Goal: Information Seeking & Learning: Learn about a topic

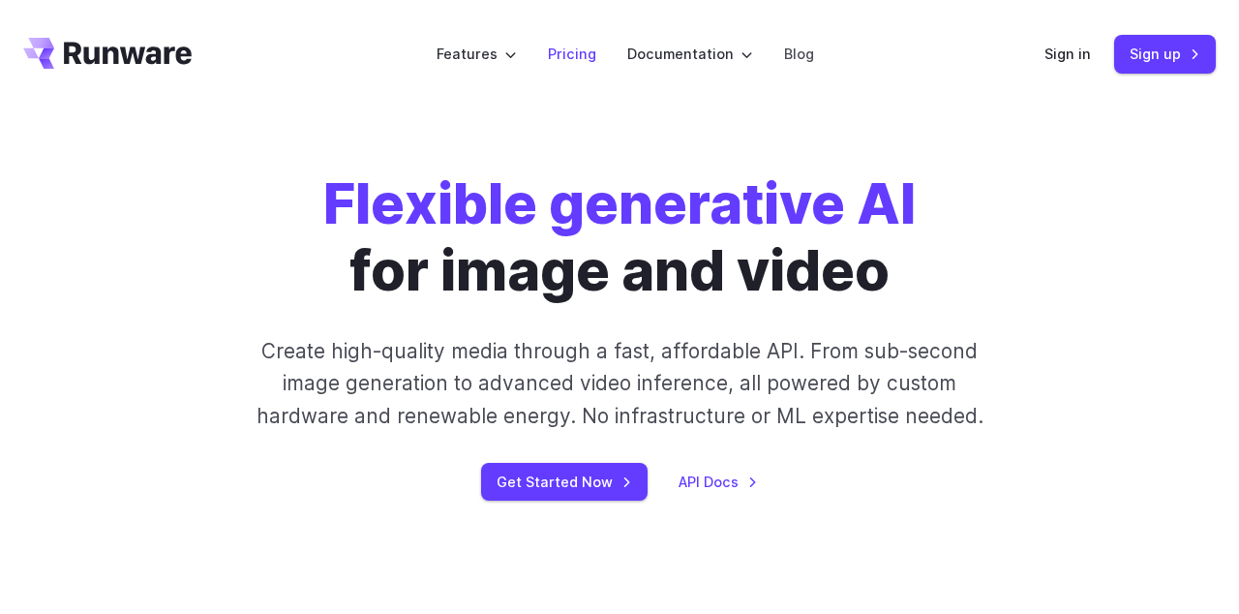
click at [573, 61] on link "Pricing" at bounding box center [572, 54] width 48 height 22
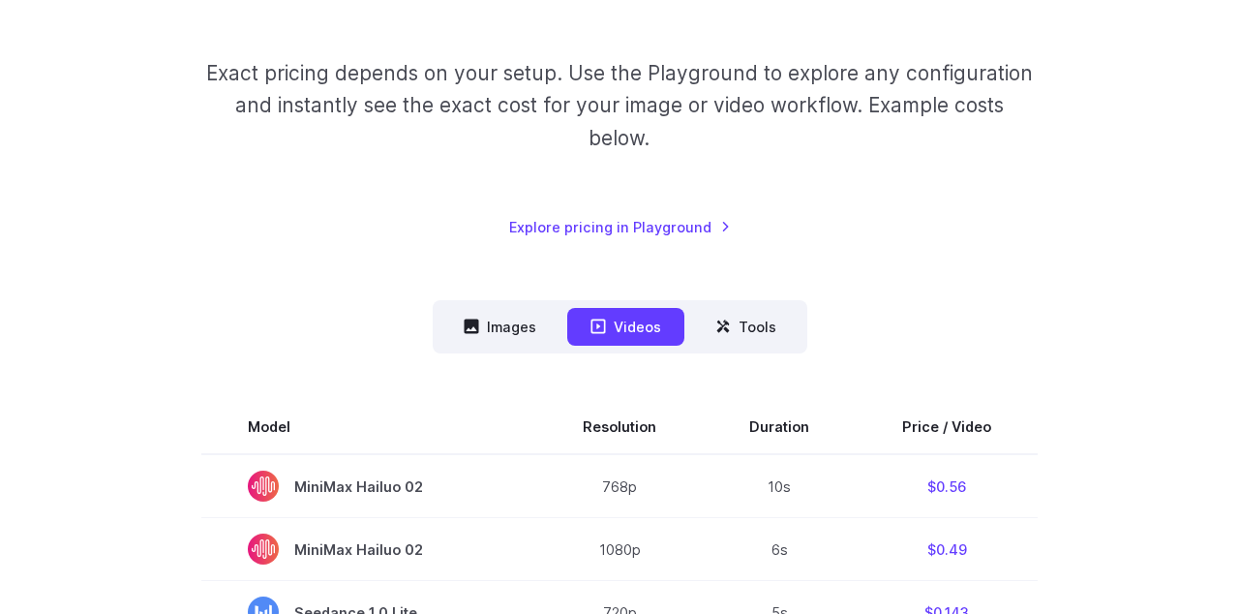
scroll to position [298, 0]
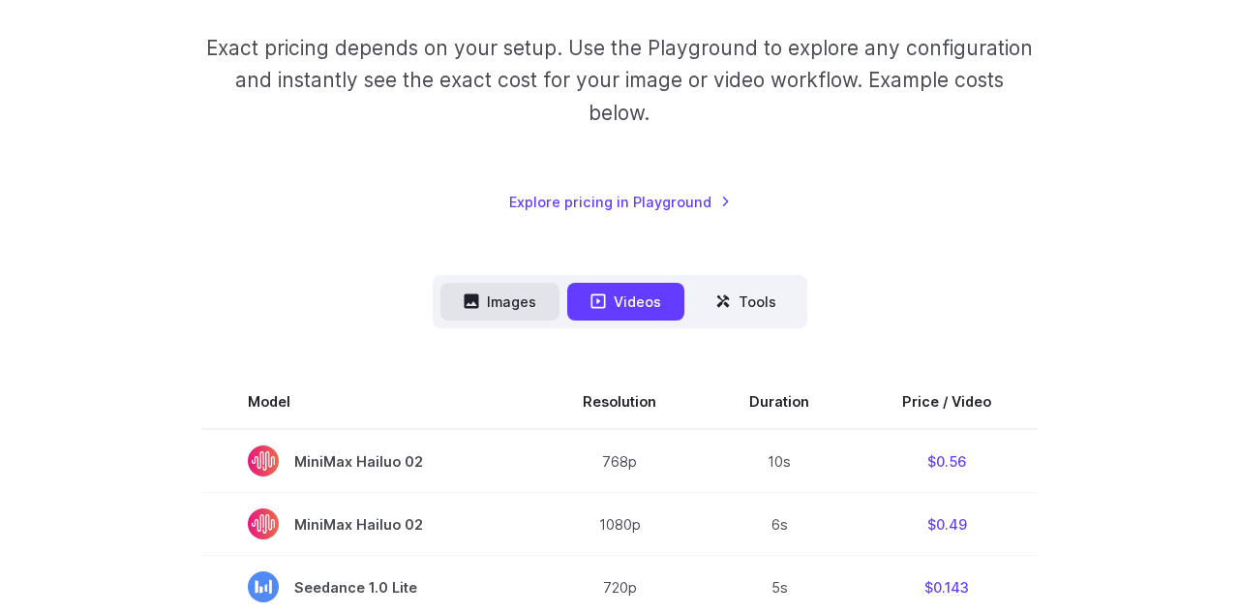
click at [519, 299] on button "Images" at bounding box center [499, 302] width 119 height 38
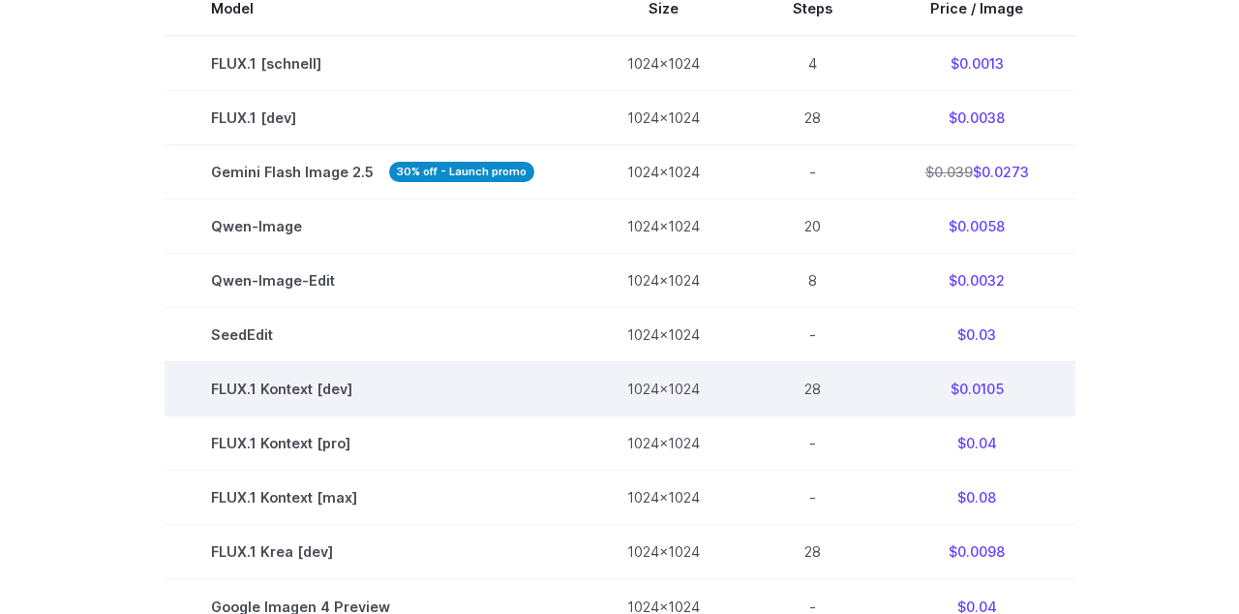
scroll to position [691, 0]
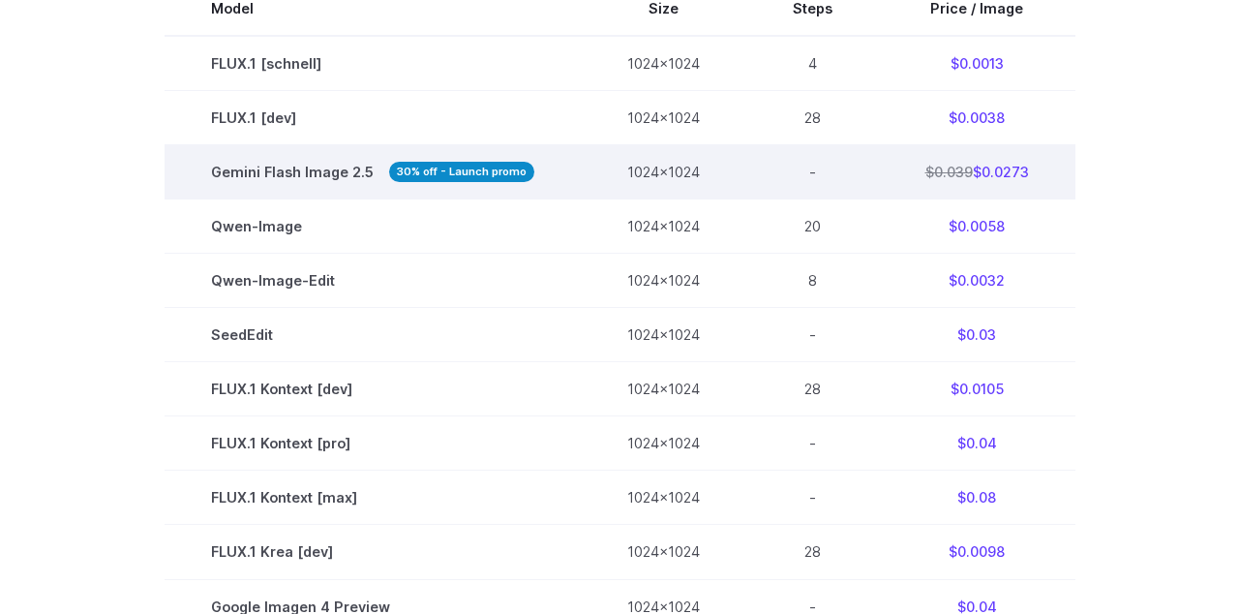
drag, startPoint x: 982, startPoint y: 173, endPoint x: 1036, endPoint y: 174, distance: 54.2
click at [1036, 174] on td "$0.039 $0.0273" at bounding box center [977, 172] width 197 height 54
copy td "0.0273"
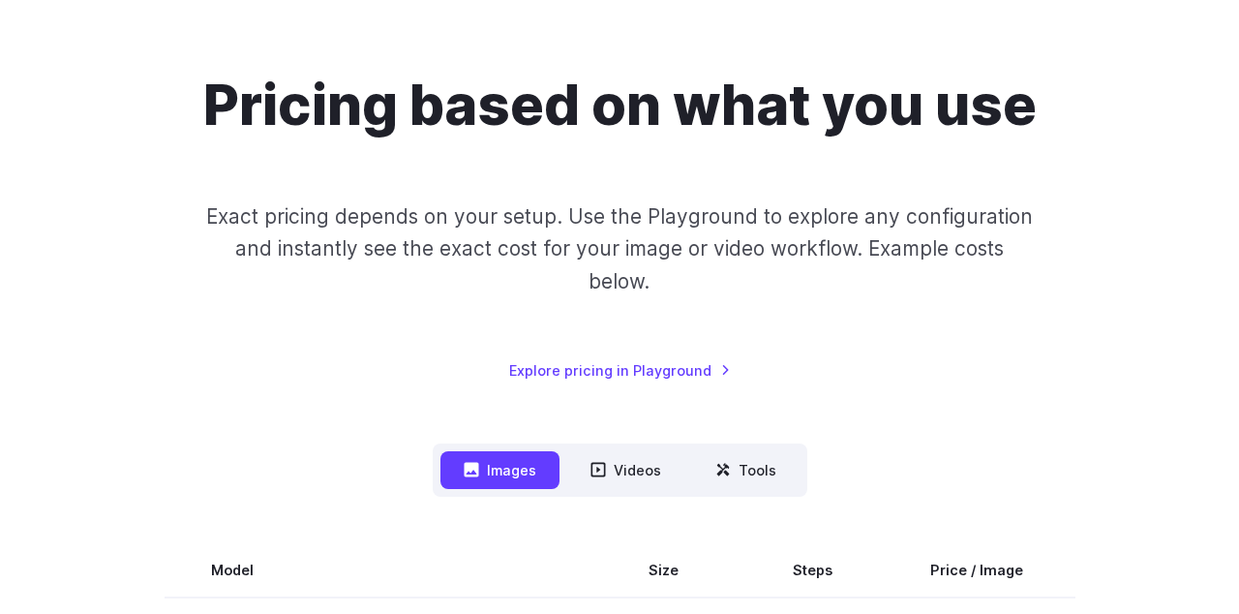
scroll to position [136, 0]
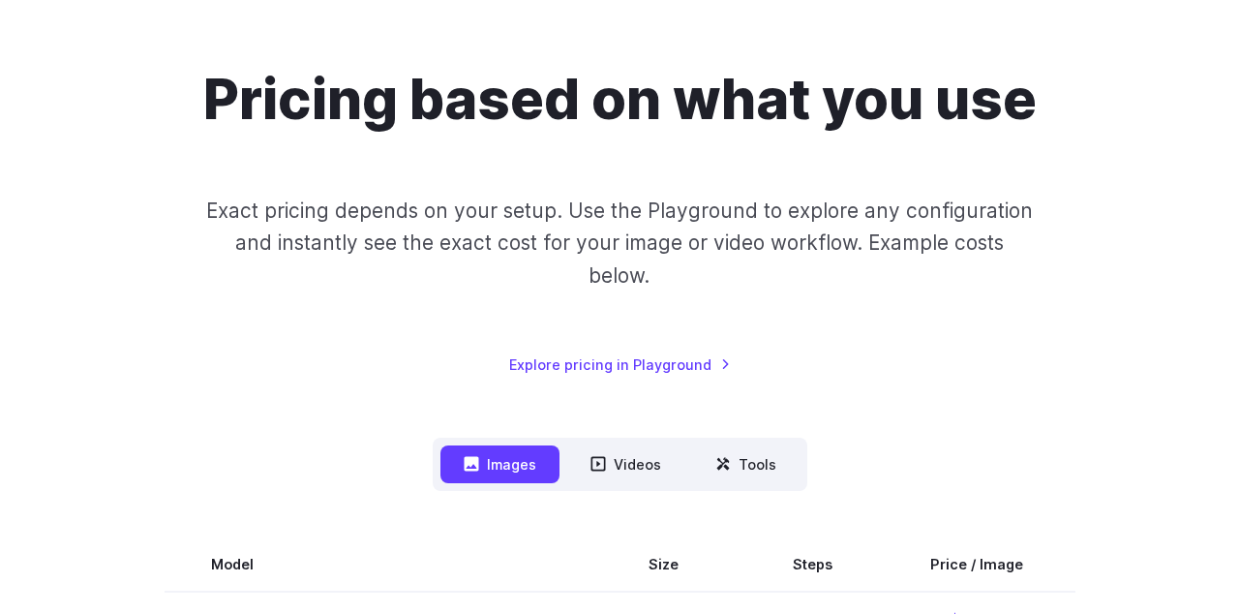
click at [657, 356] on link "Explore pricing in Playground" at bounding box center [620, 364] width 222 height 22
click at [744, 471] on button "Tools" at bounding box center [745, 464] width 107 height 38
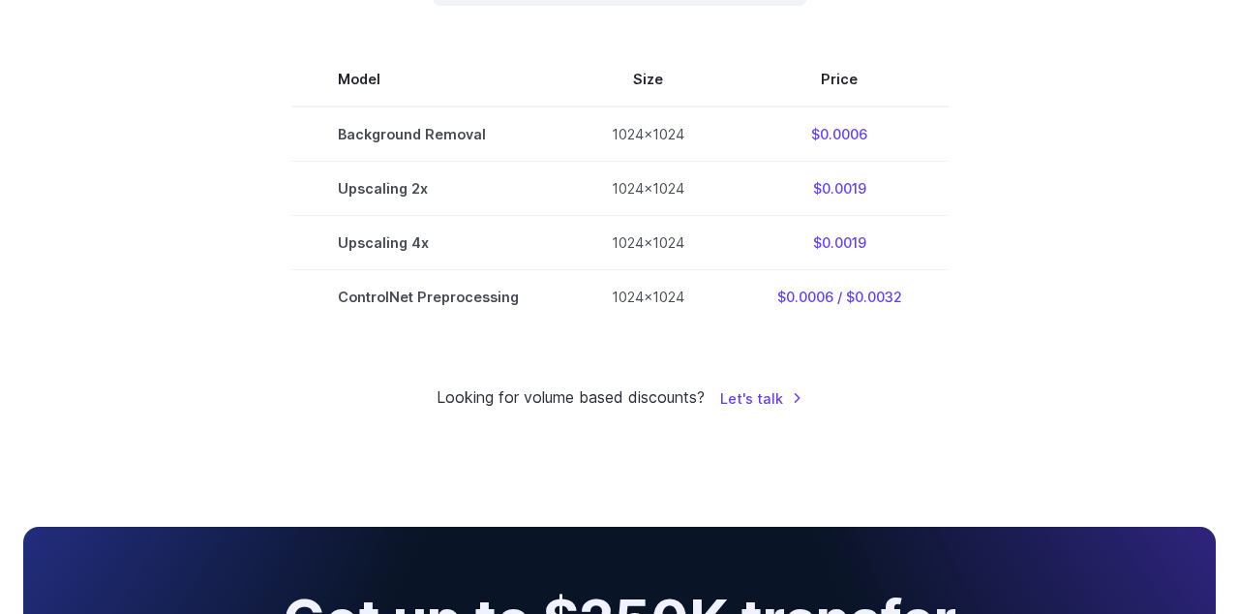
scroll to position [623, 0]
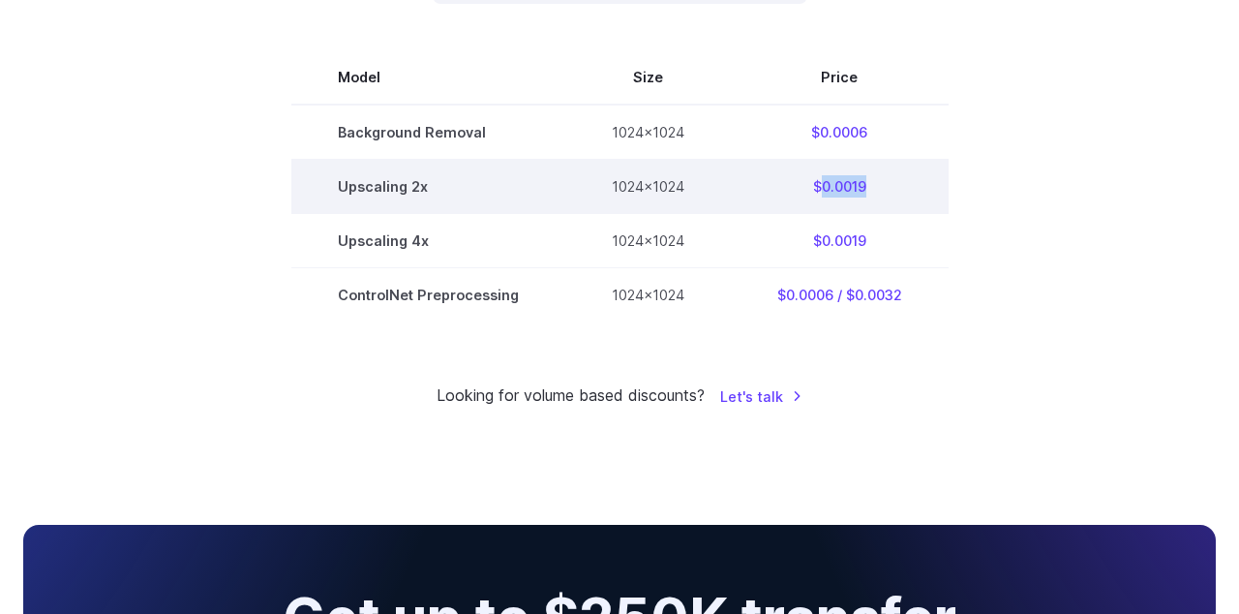
drag, startPoint x: 822, startPoint y: 185, endPoint x: 885, endPoint y: 185, distance: 62.9
click at [885, 185] on td "$0.0019" at bounding box center [840, 187] width 218 height 54
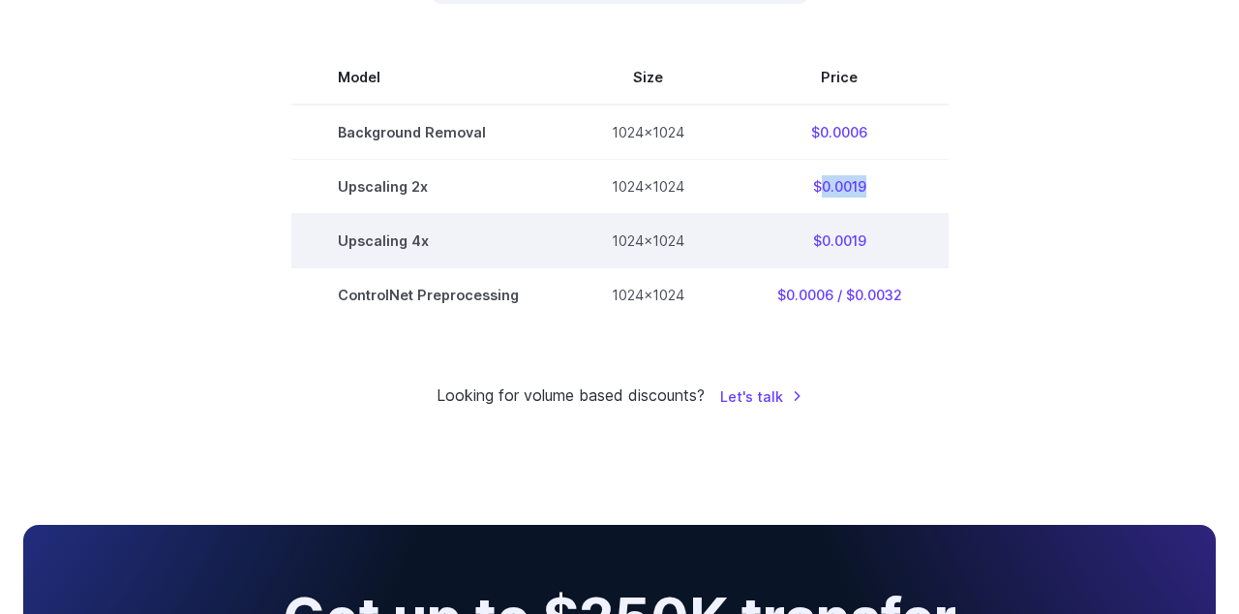
click at [876, 249] on td "$0.0019" at bounding box center [840, 241] width 218 height 54
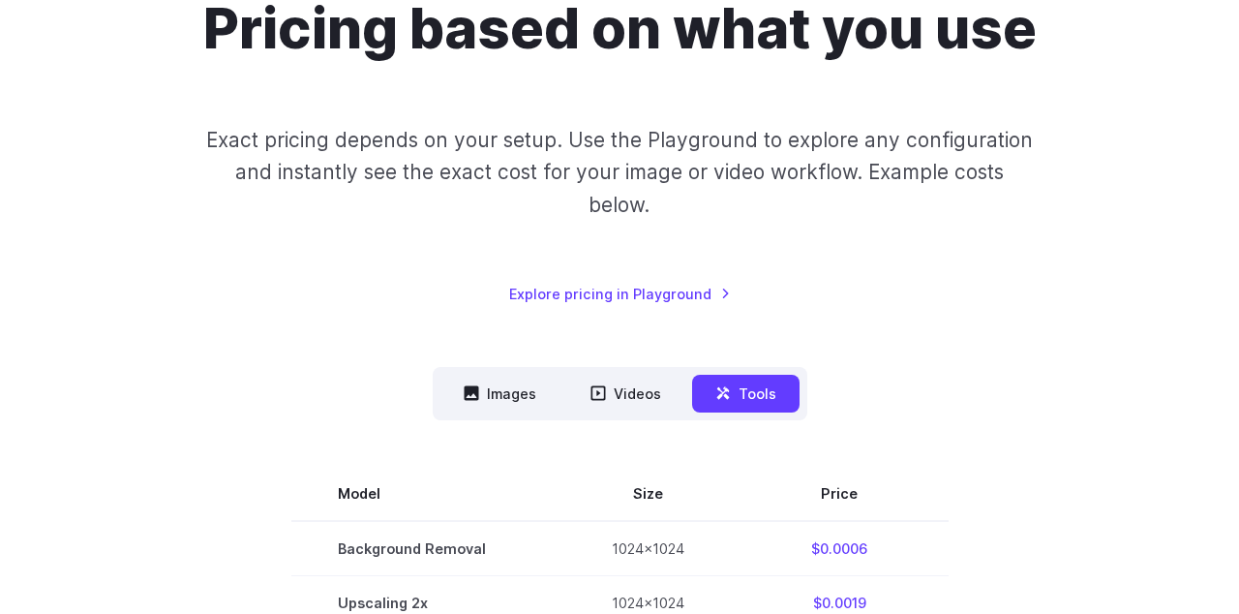
scroll to position [198, 0]
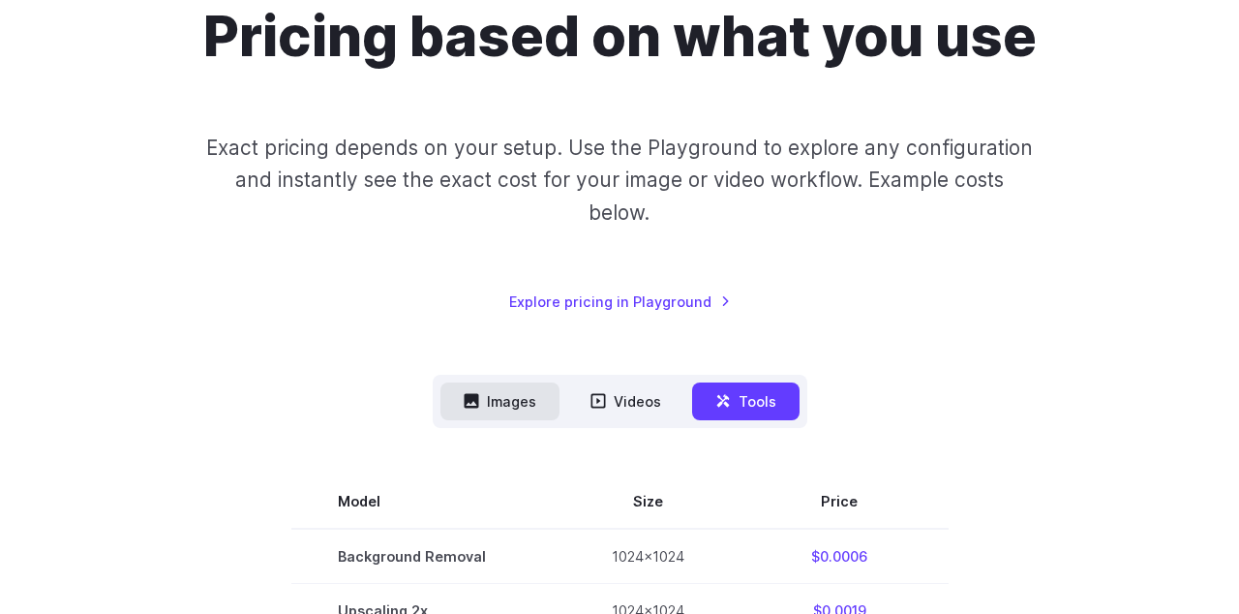
click at [499, 403] on button "Images" at bounding box center [499, 401] width 119 height 38
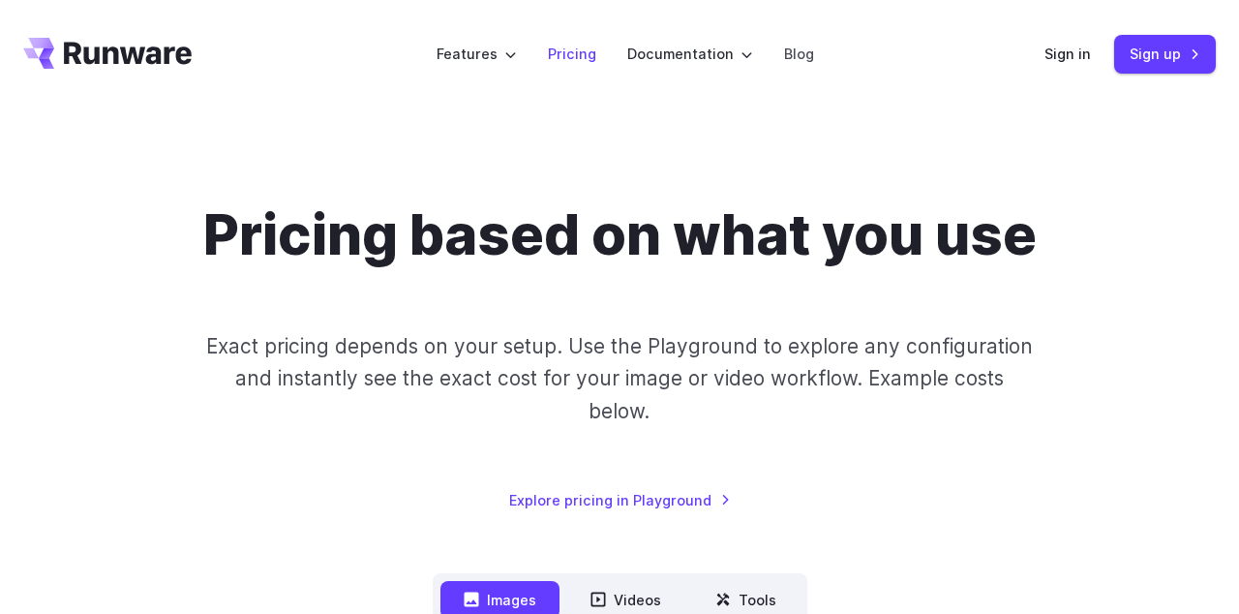
scroll to position [0, 0]
click at [578, 54] on link "Pricing" at bounding box center [572, 54] width 48 height 22
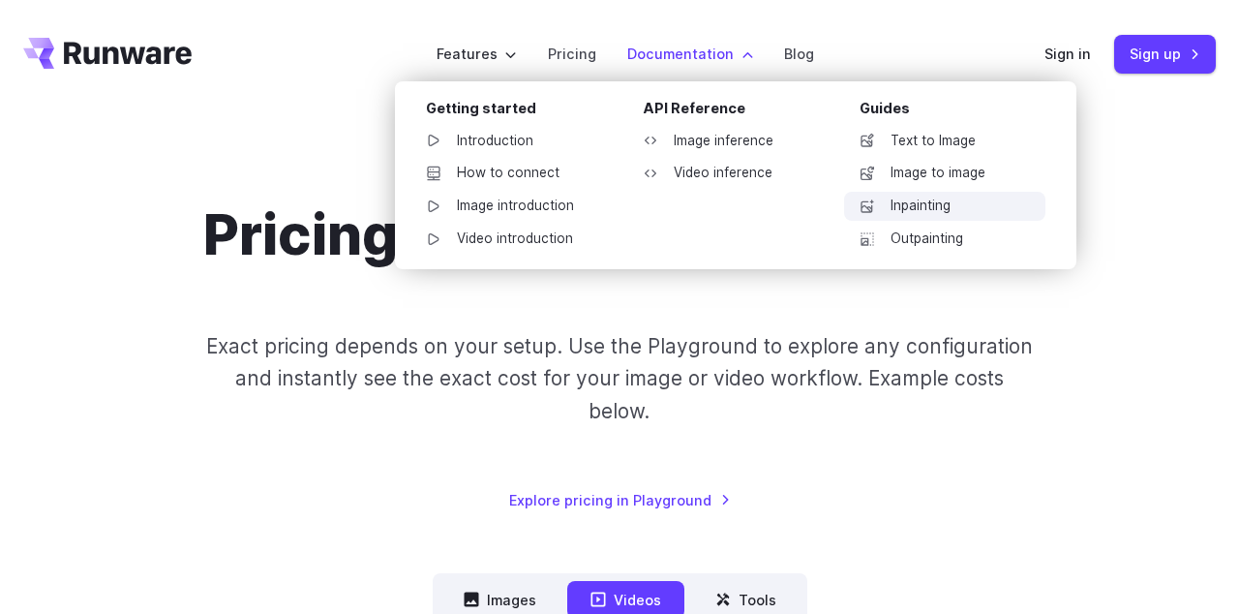
click at [927, 201] on link "Inpainting" at bounding box center [944, 206] width 201 height 29
